Goal: Task Accomplishment & Management: Manage account settings

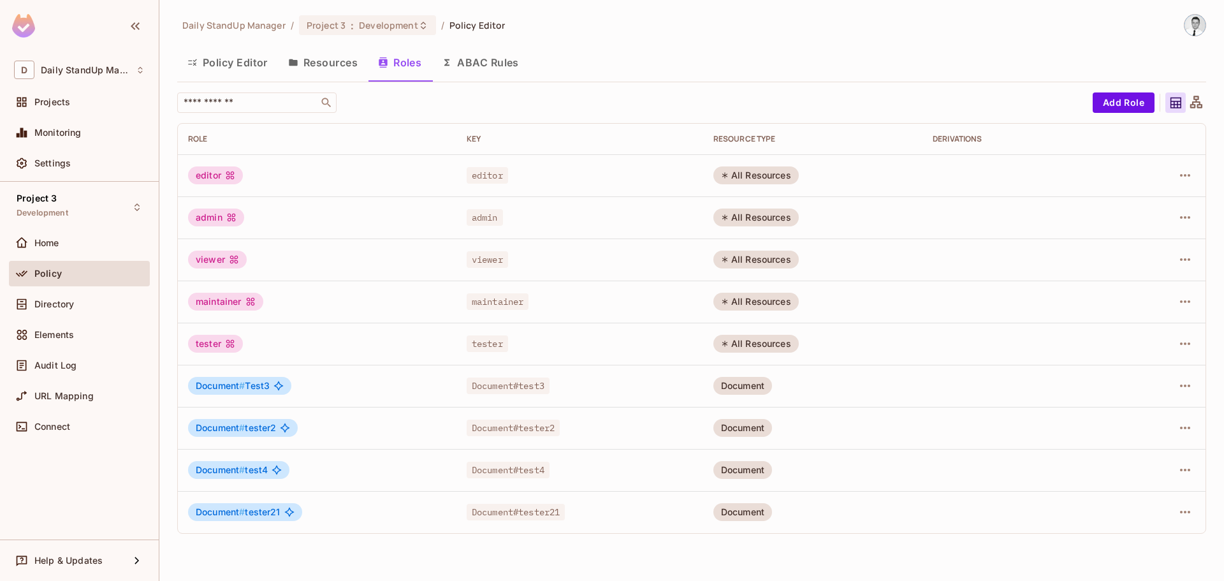
click at [70, 266] on div "Policy" at bounding box center [79, 273] width 131 height 15
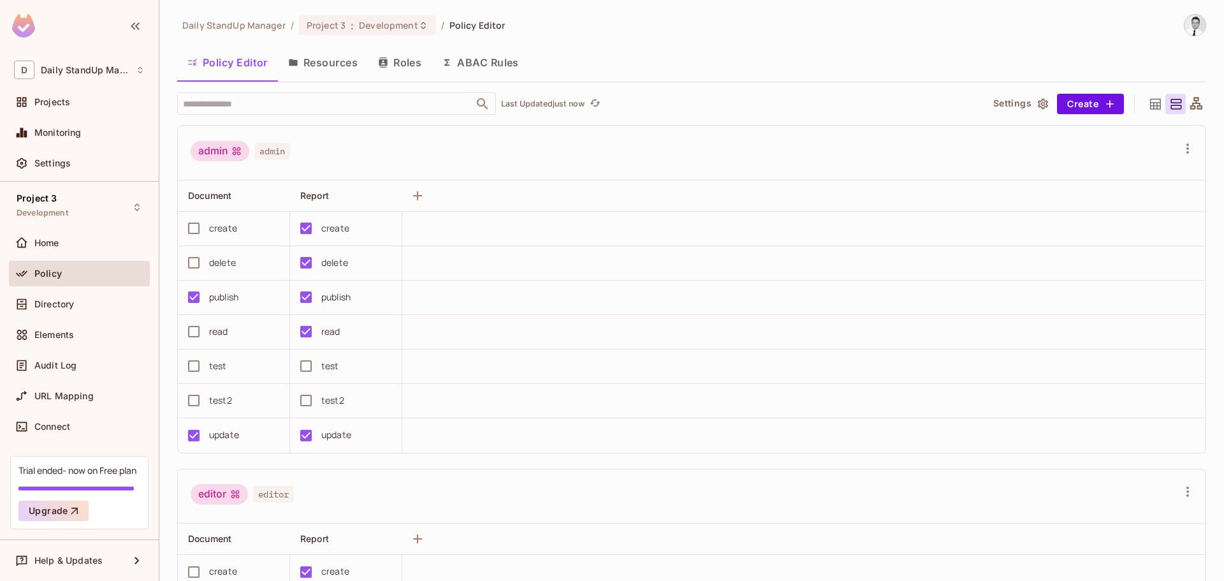
click at [374, 68] on button "Roles" at bounding box center [400, 63] width 64 height 32
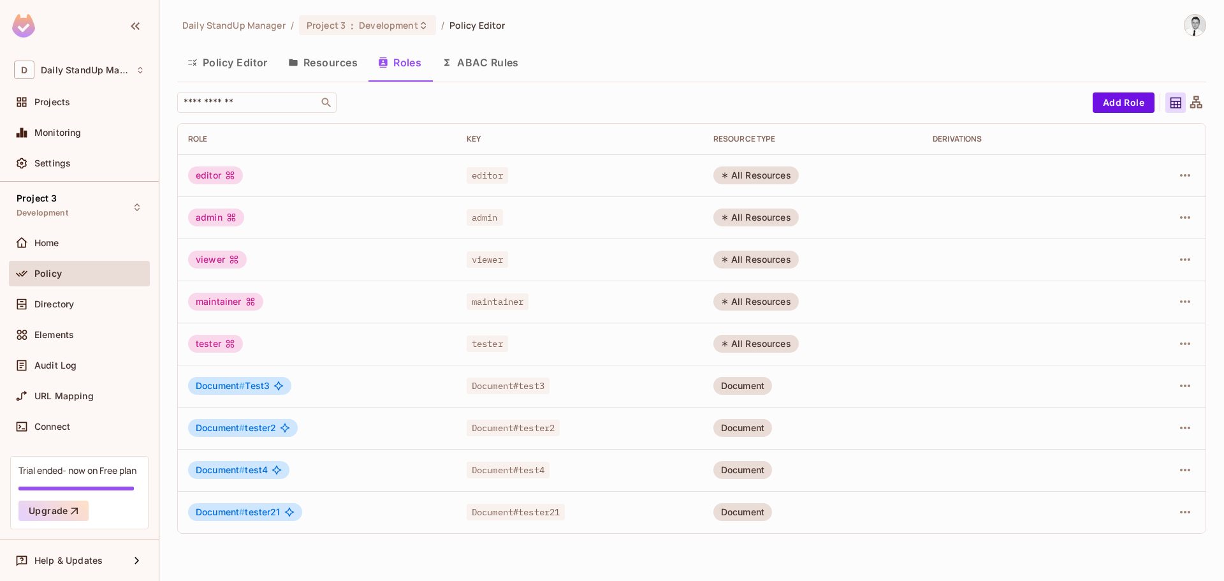
click at [333, 61] on button "Resources" at bounding box center [323, 63] width 90 height 32
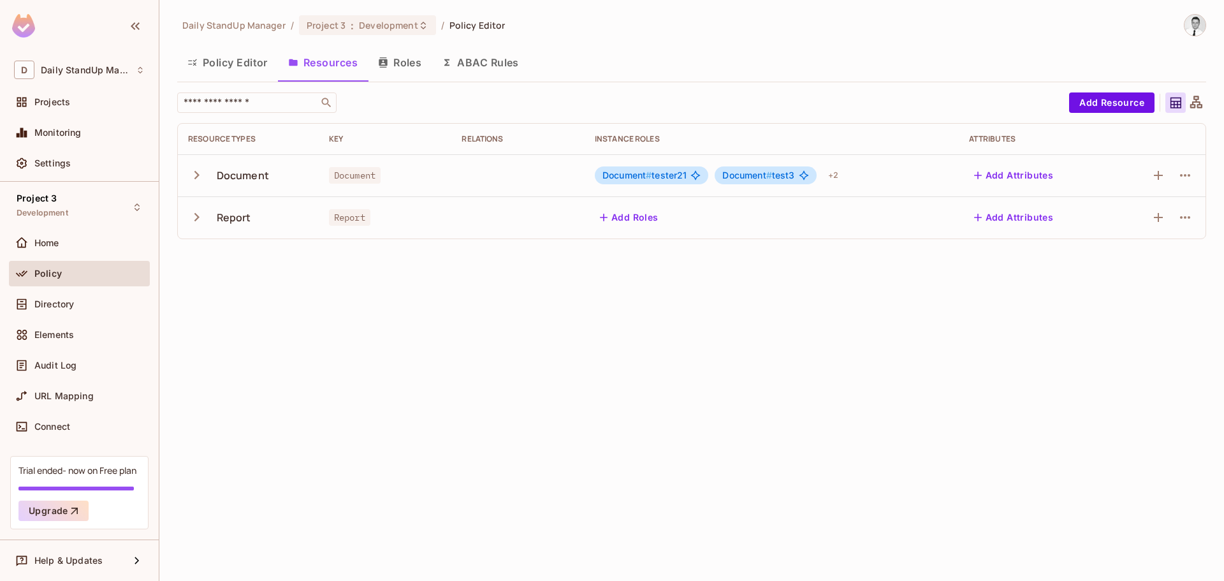
click at [411, 59] on button "Roles" at bounding box center [400, 63] width 64 height 32
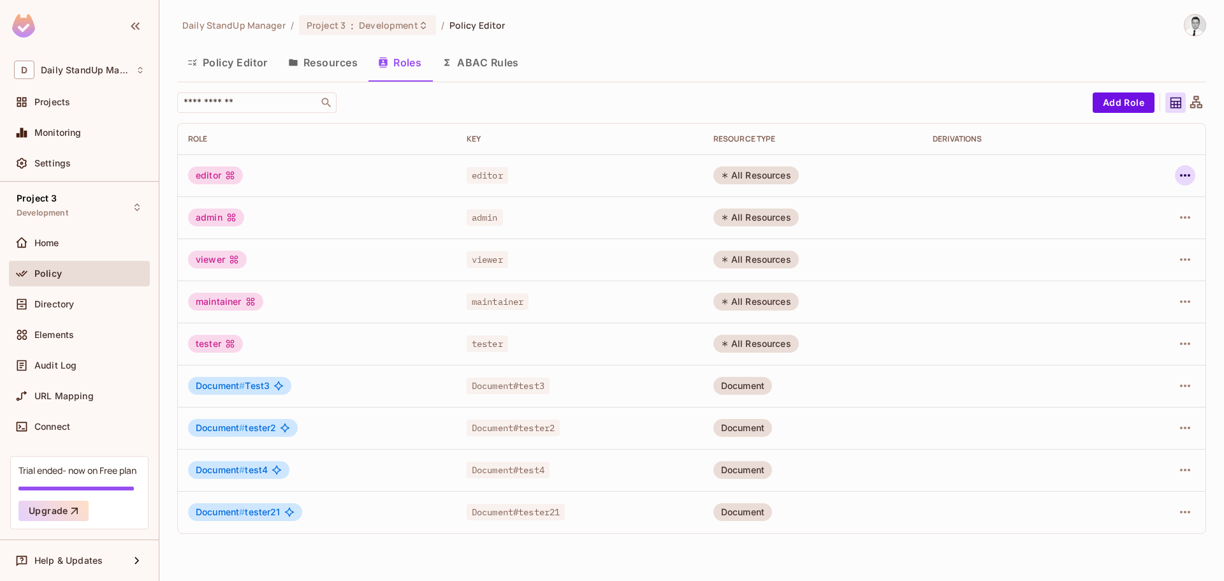
click at [1178, 175] on icon "button" at bounding box center [1185, 175] width 15 height 15
drag, startPoint x: 895, startPoint y: 96, endPoint x: 843, endPoint y: 95, distance: 52.3
click at [892, 96] on div at bounding box center [612, 290] width 1224 height 581
drag, startPoint x: 310, startPoint y: 48, endPoint x: 314, endPoint y: 57, distance: 9.7
click at [314, 57] on button "Resources" at bounding box center [323, 63] width 90 height 32
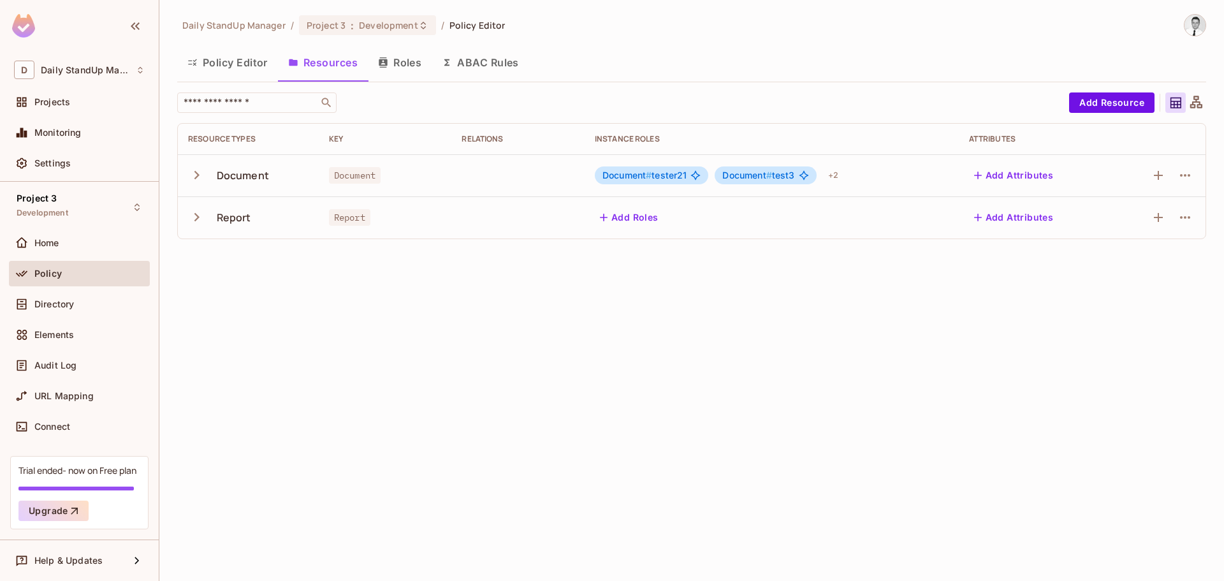
click at [652, 166] on div "Document # tester21" at bounding box center [652, 175] width 114 height 18
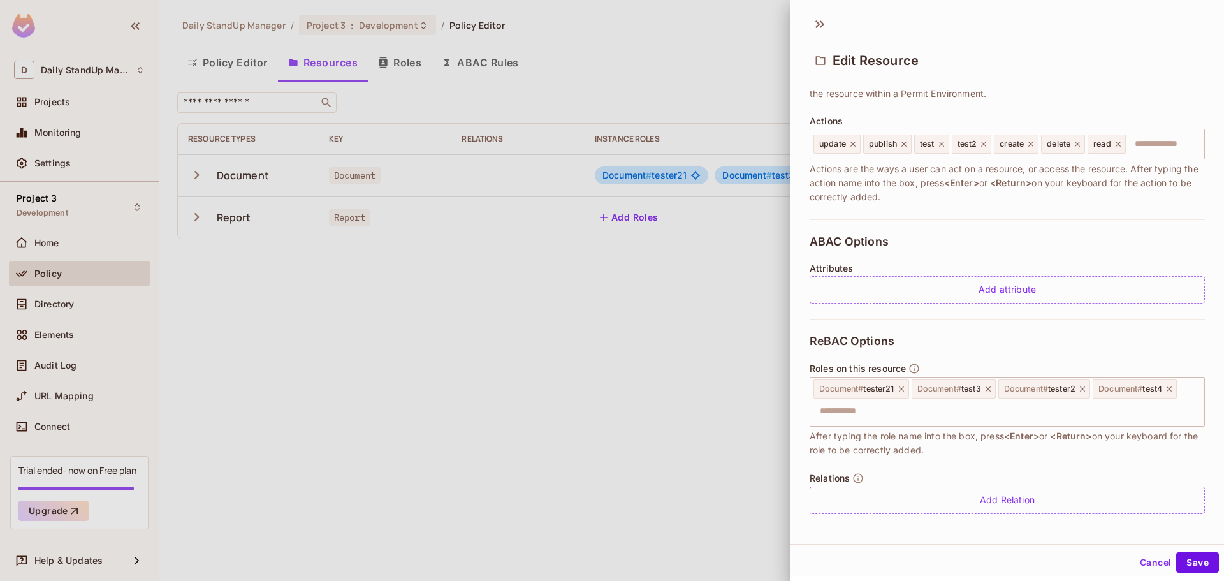
scroll to position [140, 0]
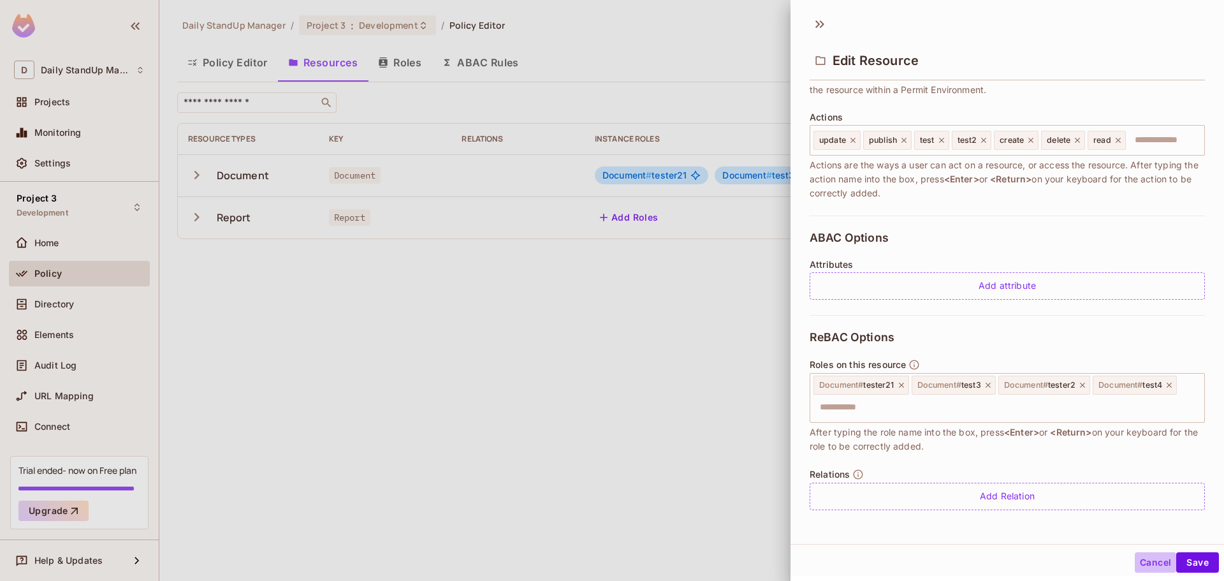
click at [1141, 562] on button "Cancel" at bounding box center [1155, 562] width 41 height 20
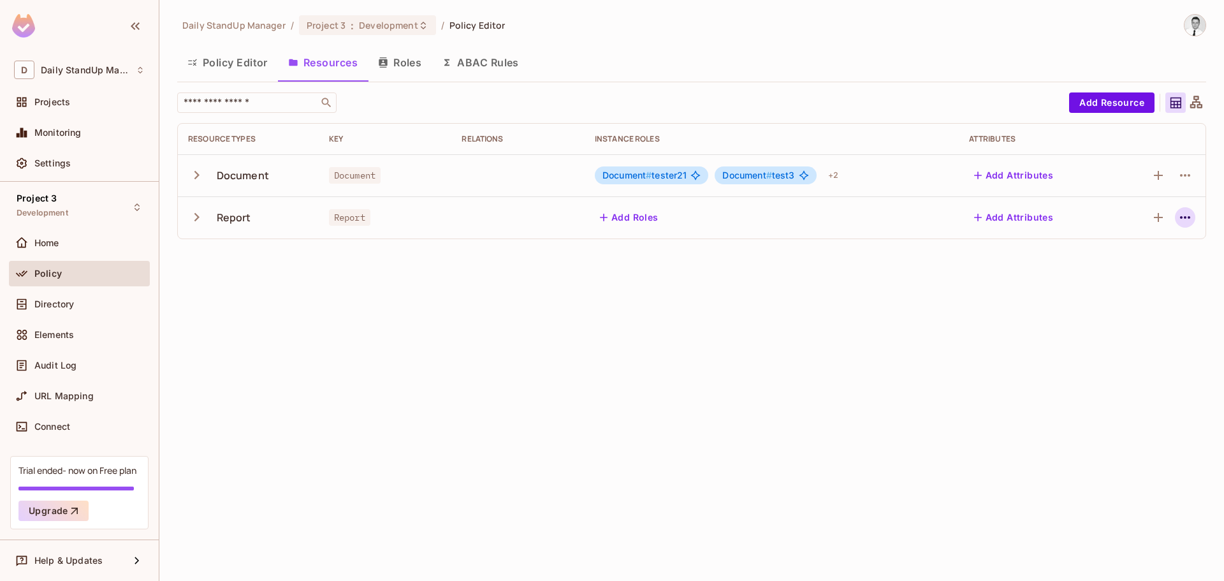
click at [1181, 211] on icon "button" at bounding box center [1185, 217] width 15 height 15
click at [1141, 257] on li "Edit Resource" at bounding box center [1124, 268] width 121 height 28
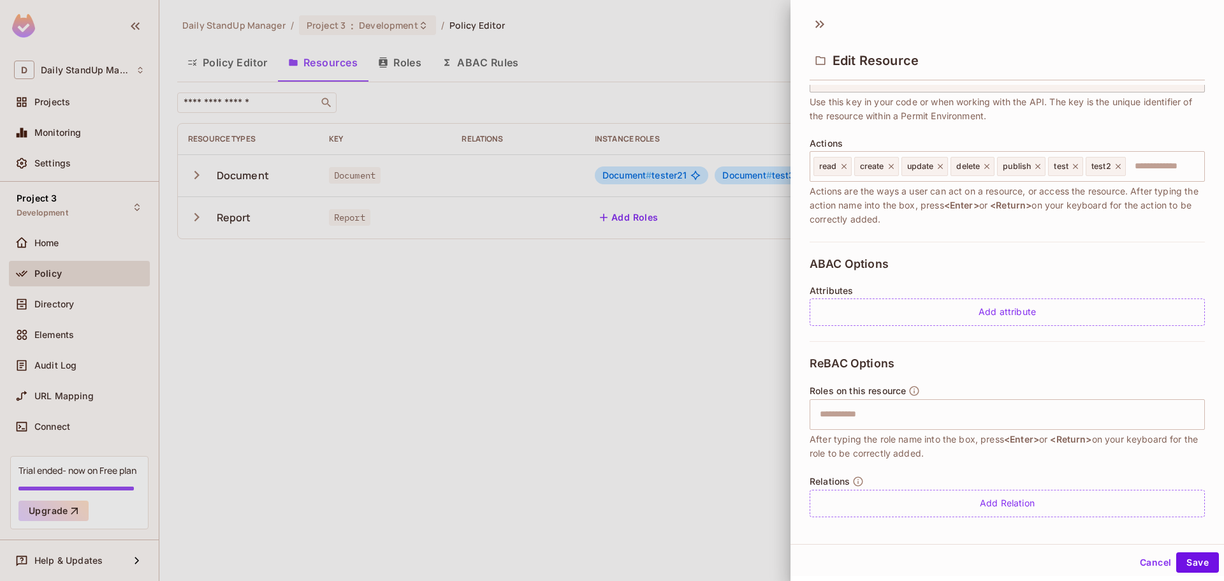
scroll to position [121, 0]
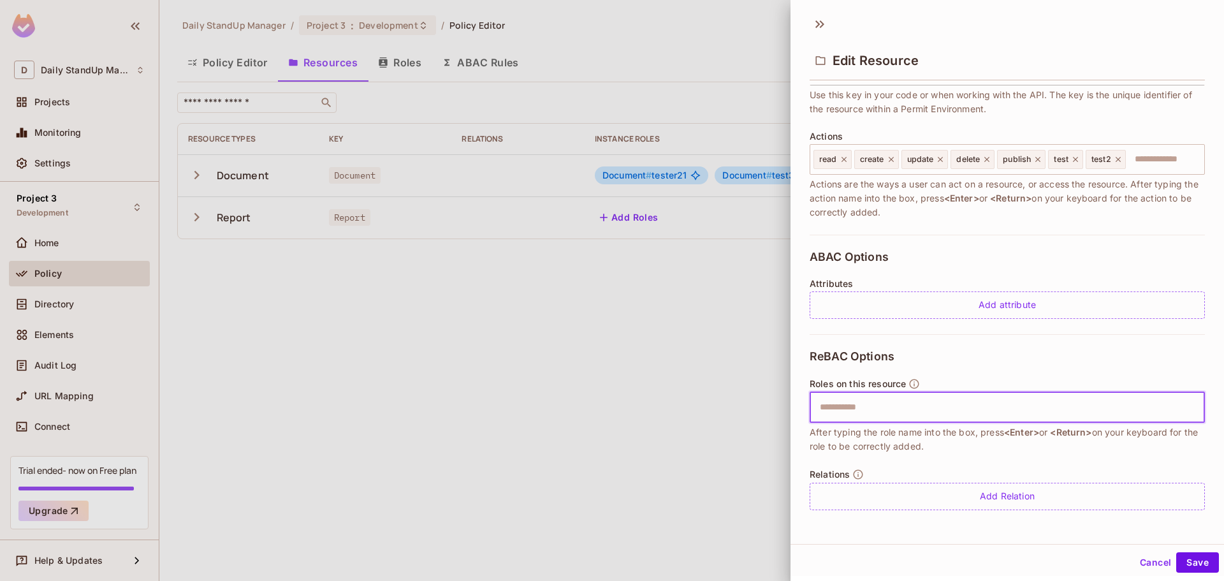
click at [891, 414] on input "text" at bounding box center [1005, 408] width 387 height 26
click at [989, 421] on div "Roles on this resource ​ After typing the role name into the box, press <Enter>…" at bounding box center [1007, 413] width 395 height 75
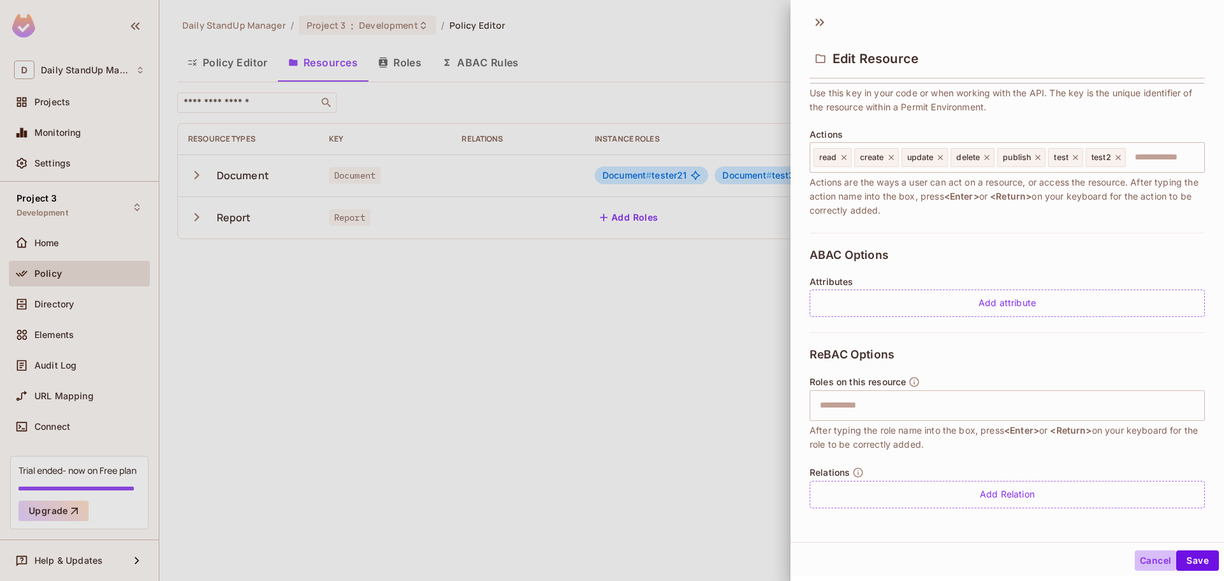
click at [1138, 557] on button "Cancel" at bounding box center [1155, 560] width 41 height 20
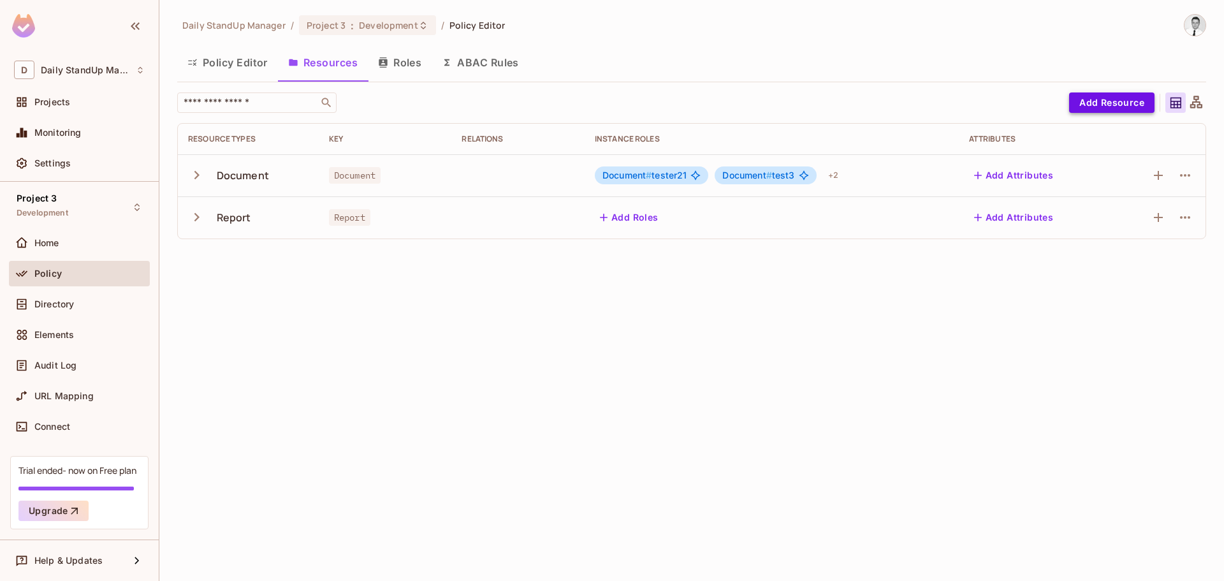
click at [1095, 92] on button "Add Resource" at bounding box center [1111, 102] width 85 height 20
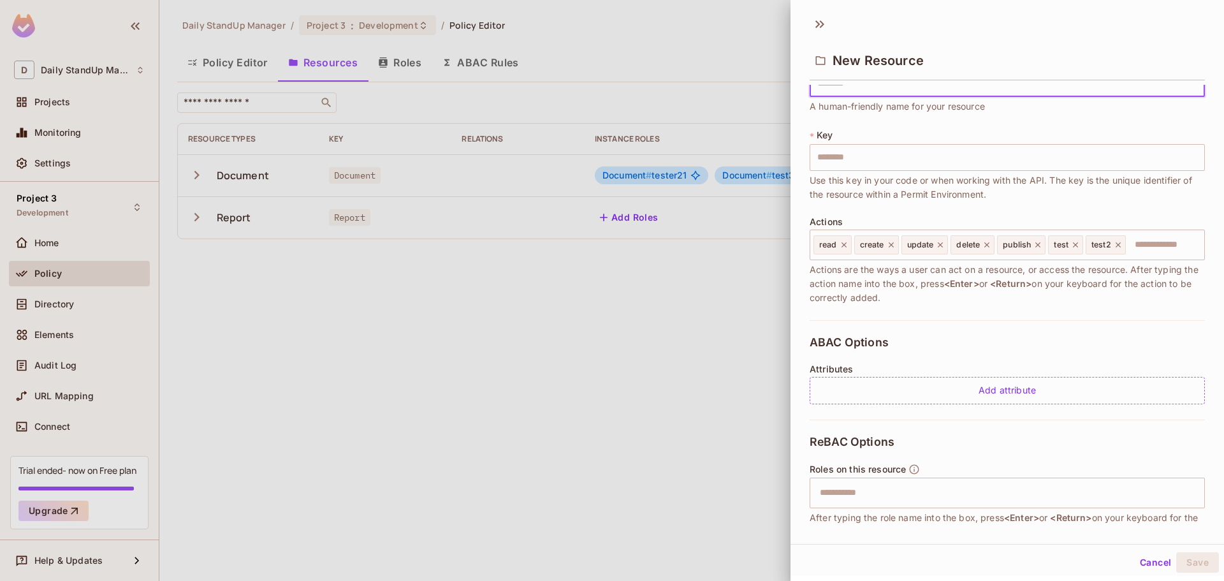
scroll to position [121, 0]
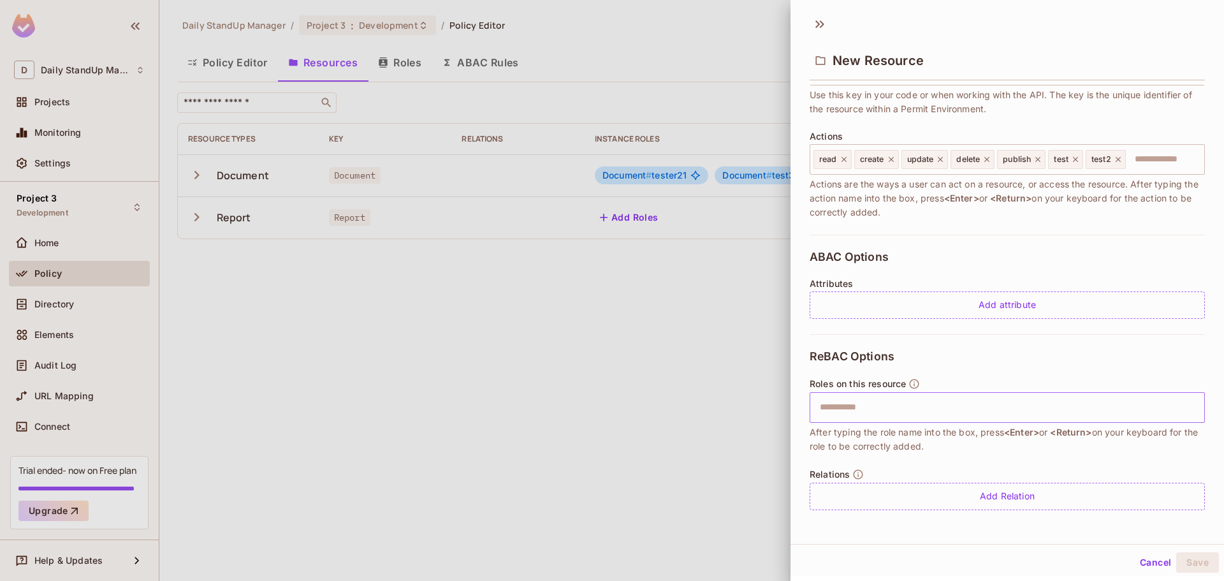
click at [969, 400] on input "text" at bounding box center [1005, 408] width 387 height 26
click at [1044, 356] on div "ReBAC Options Roles on this resource ​ After typing the role name into the box,…" at bounding box center [1007, 429] width 395 height 191
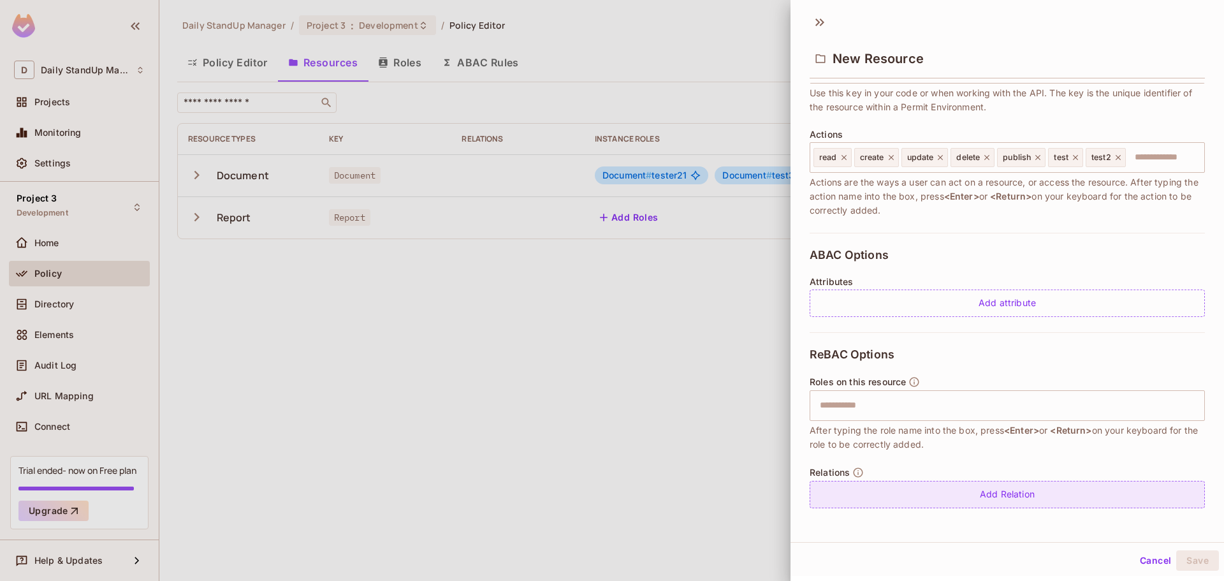
click at [1034, 495] on div "Add Relation" at bounding box center [1007, 494] width 395 height 27
click at [1180, 489] on button "button" at bounding box center [1191, 496] width 23 height 23
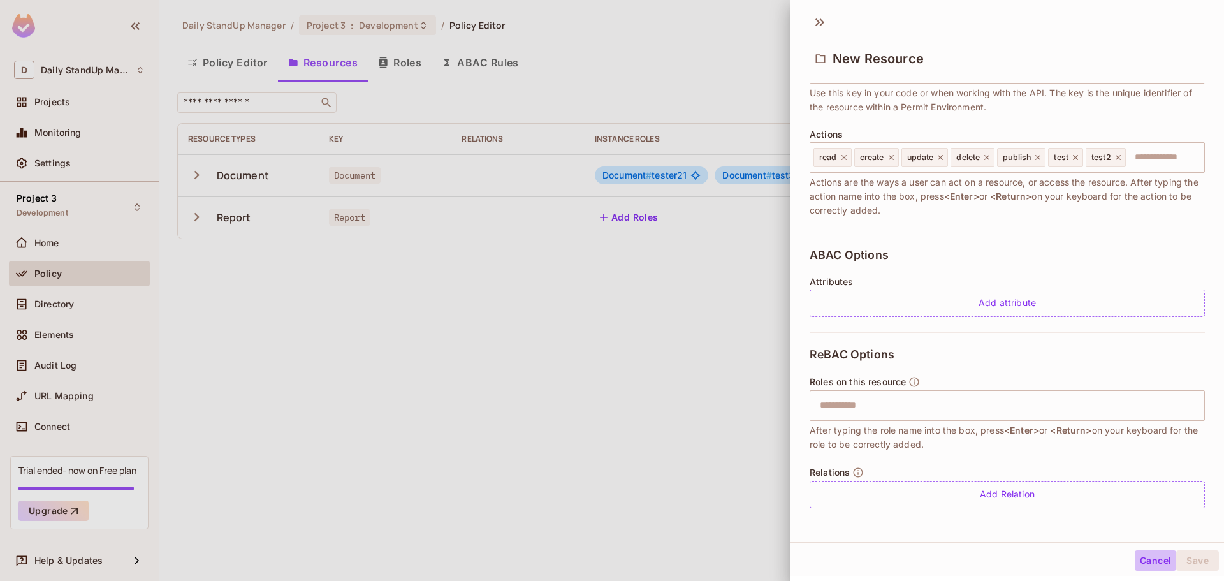
click at [1135, 552] on button "Cancel" at bounding box center [1155, 560] width 41 height 20
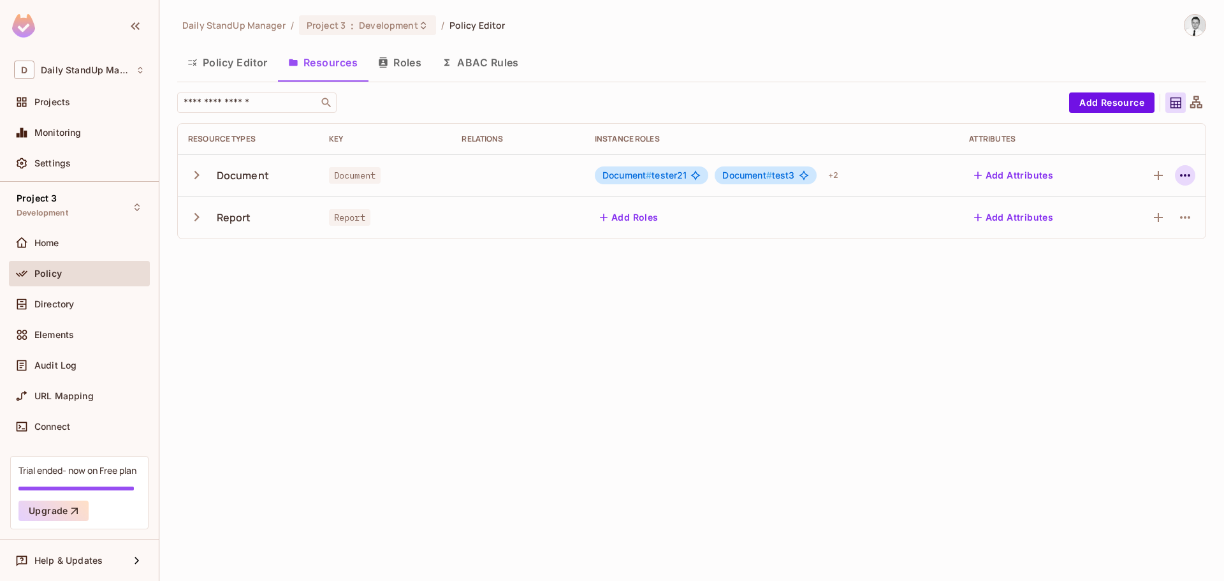
click at [1184, 172] on icon "button" at bounding box center [1185, 175] width 15 height 15
click at [1145, 213] on li "Edit Resource" at bounding box center [1124, 226] width 121 height 28
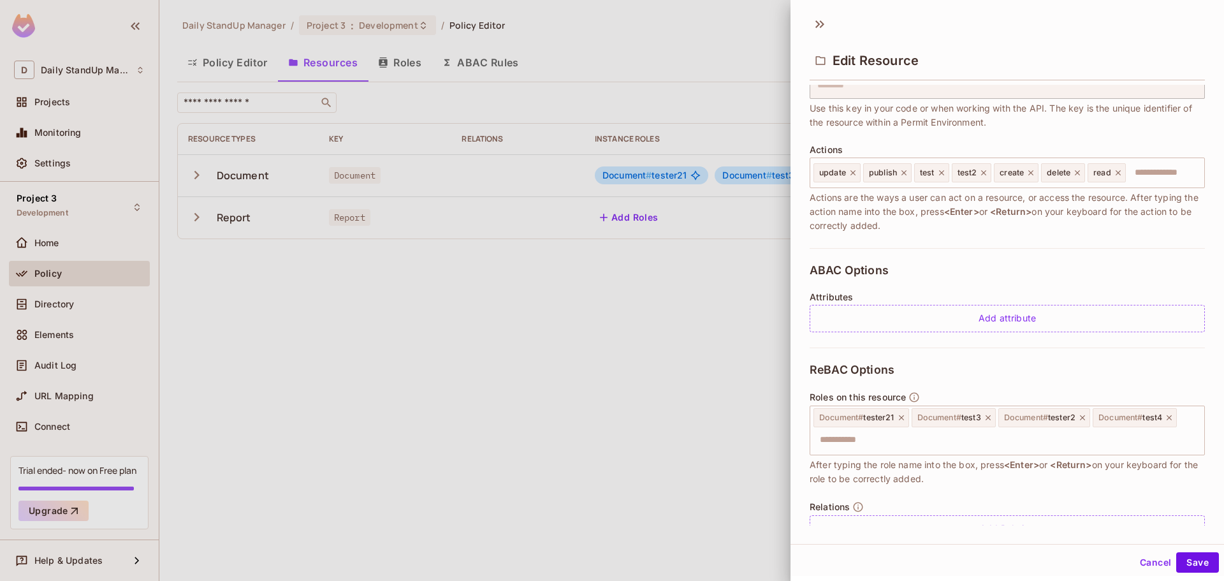
scroll to position [128, 0]
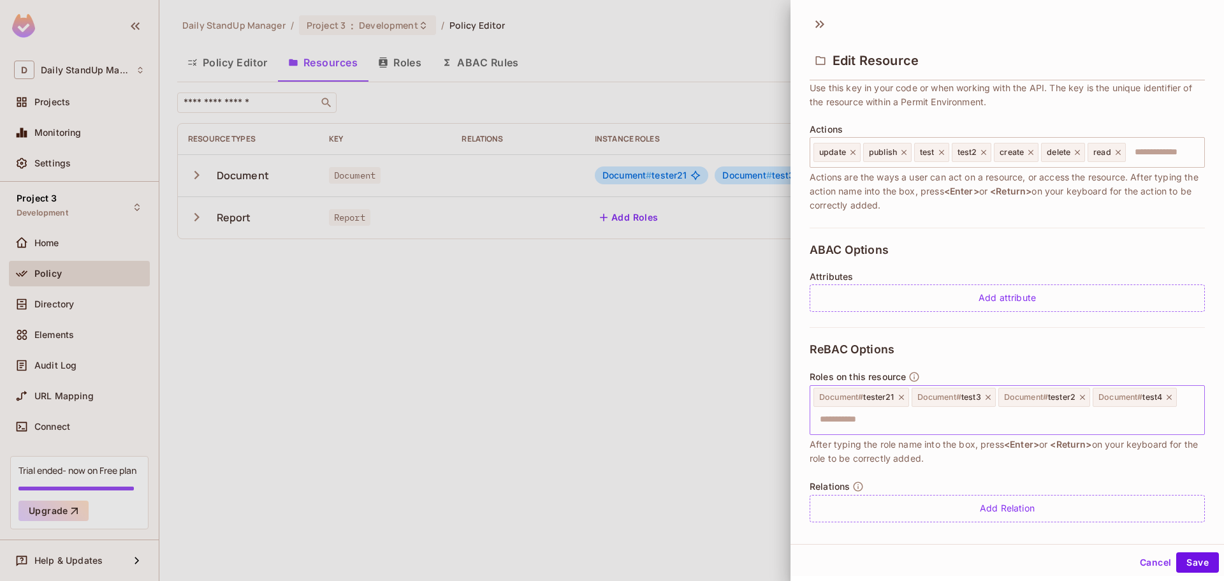
click at [932, 412] on input "text" at bounding box center [1005, 420] width 387 height 26
